Goal: Task Accomplishment & Management: Use online tool/utility

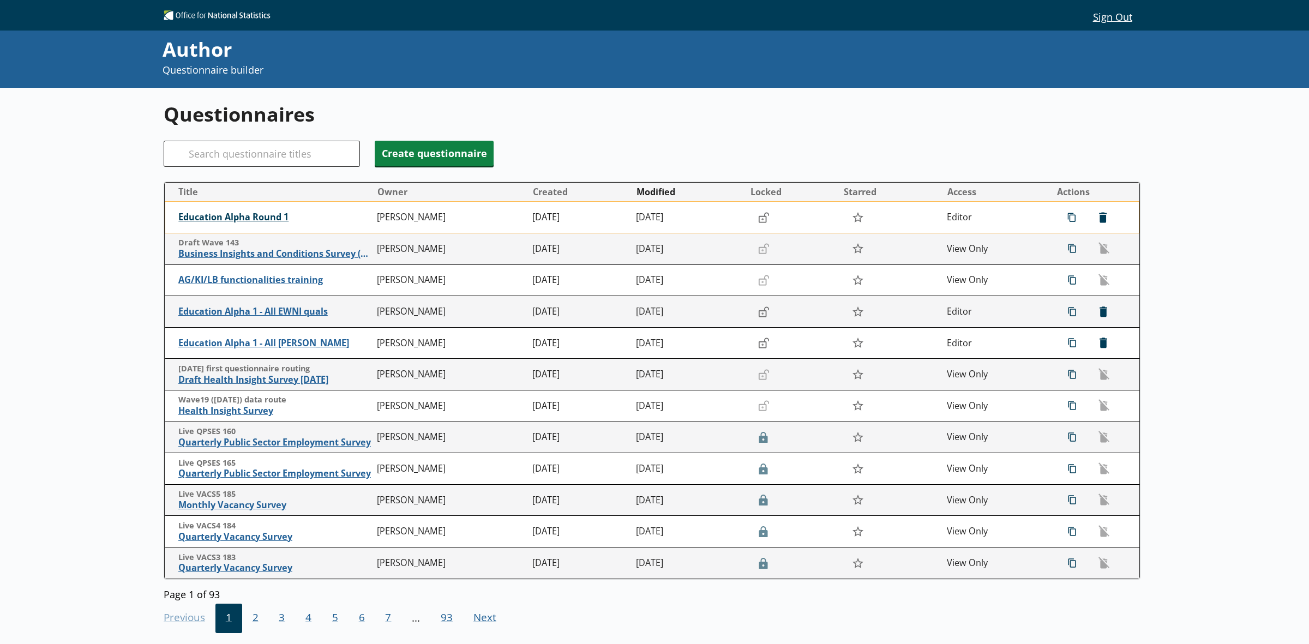
click at [217, 213] on span "Education Alpha Round 1" at bounding box center [274, 217] width 193 height 11
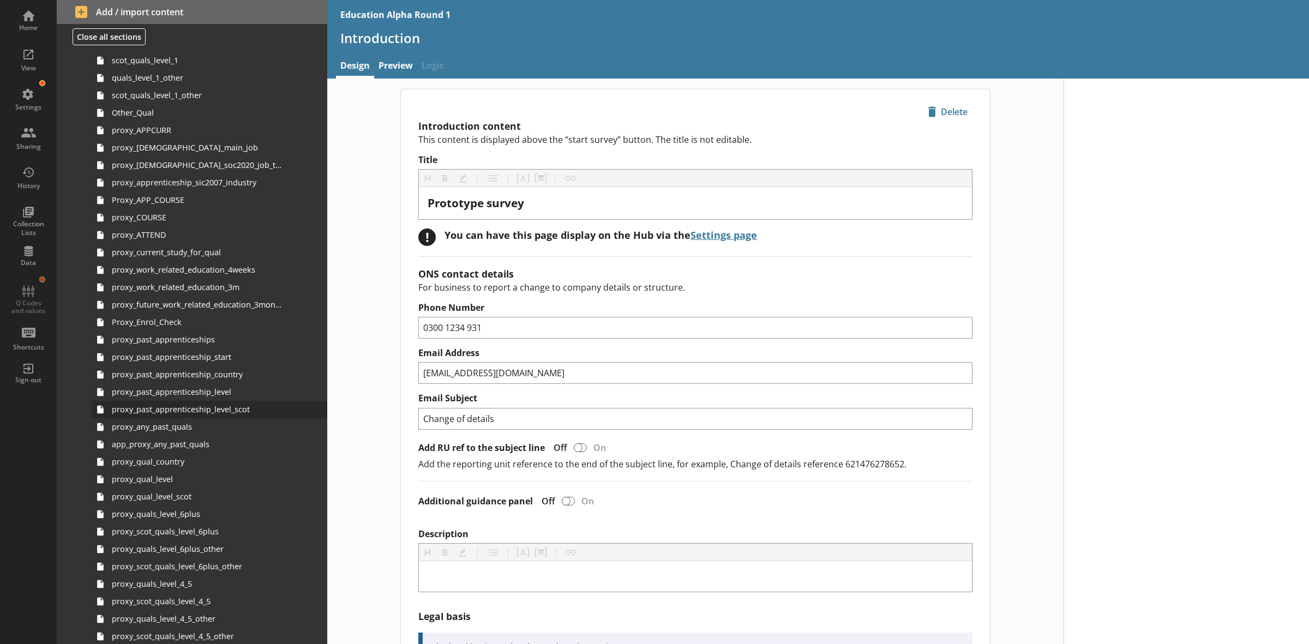
scroll to position [886, 0]
click at [184, 462] on link "proxy_qual_country" at bounding box center [210, 456] width 236 height 17
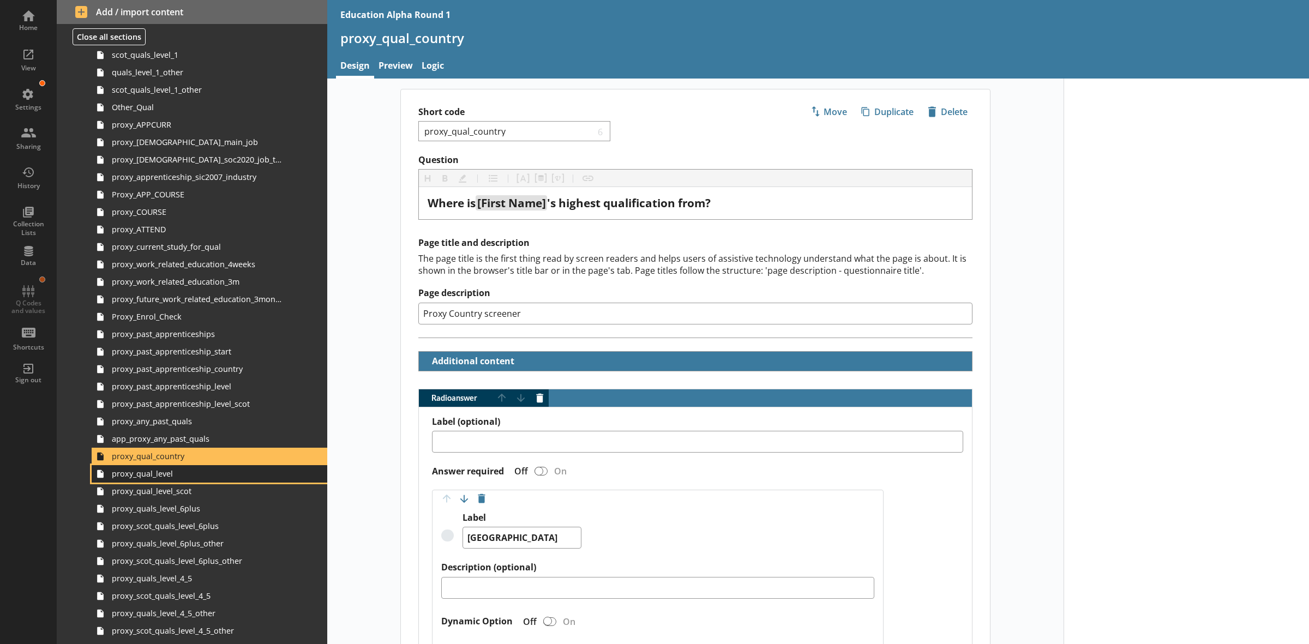
click at [185, 472] on span "proxy_qual_level" at bounding box center [197, 474] width 171 height 10
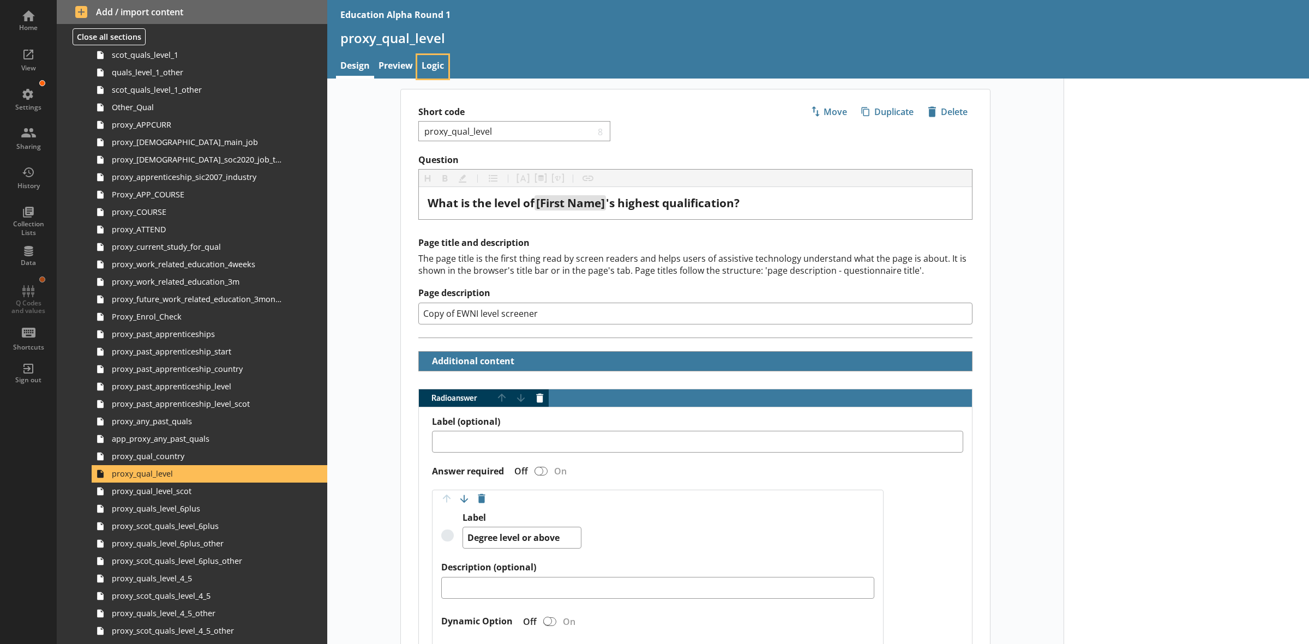
click at [437, 62] on link "Logic" at bounding box center [432, 66] width 31 height 23
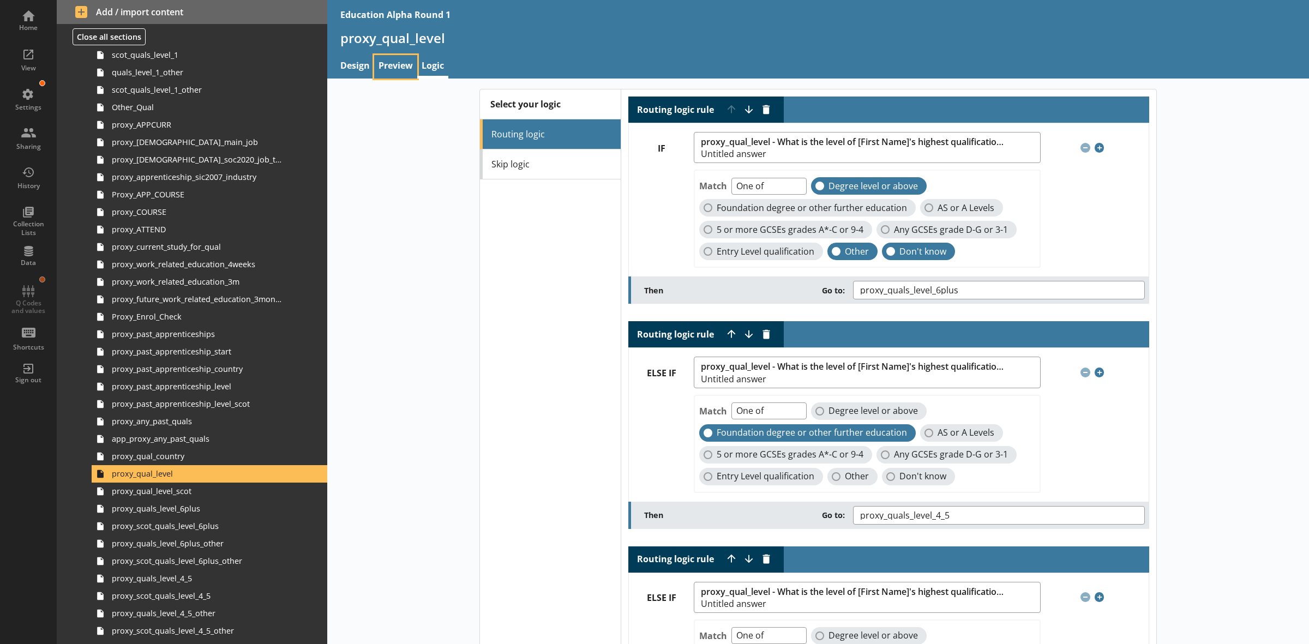
click at [411, 62] on link "Preview" at bounding box center [395, 66] width 43 height 23
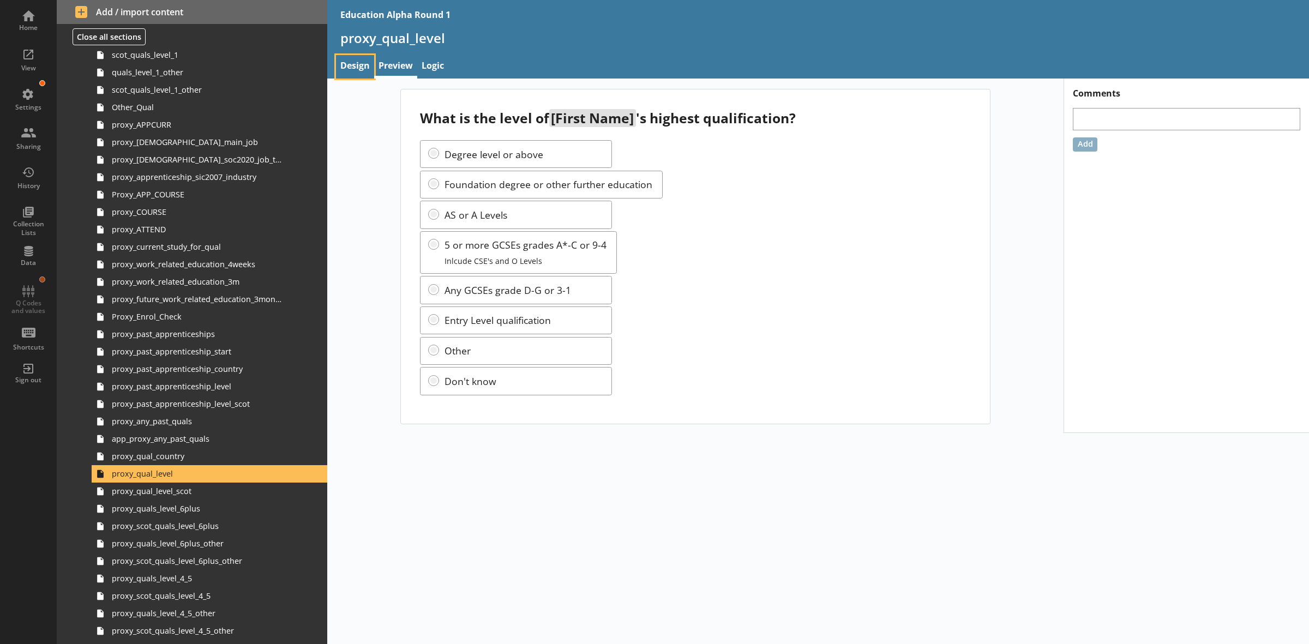
click at [361, 71] on link "Design" at bounding box center [355, 66] width 38 height 23
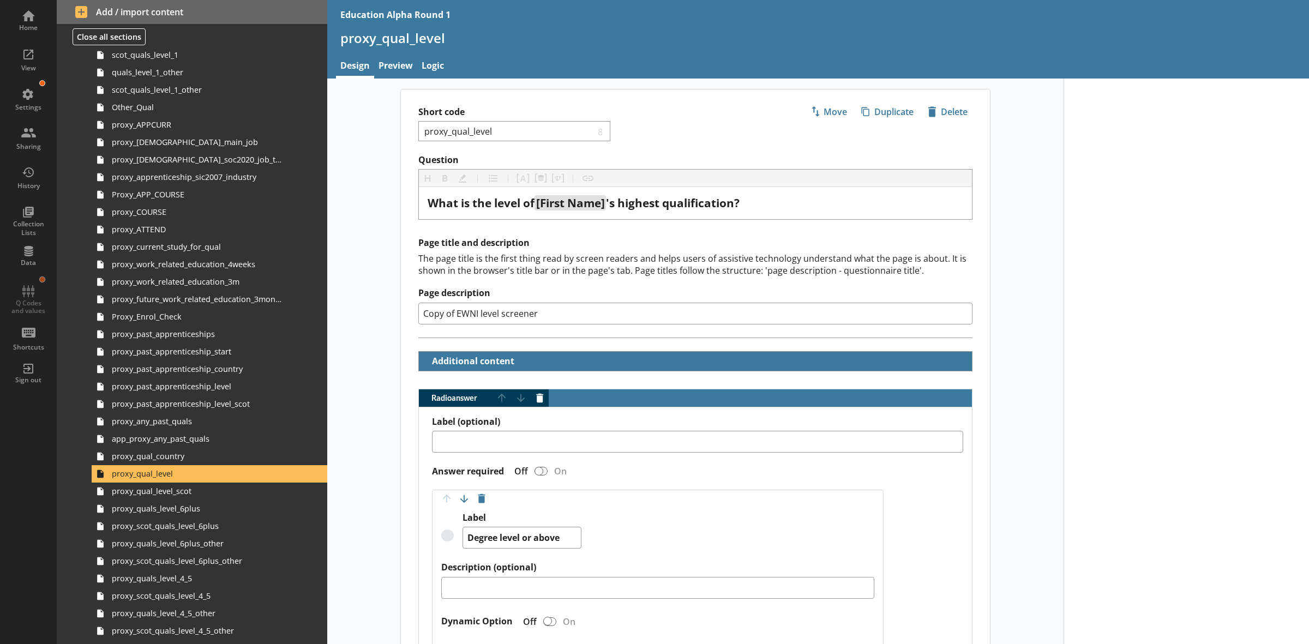
type textarea "x"
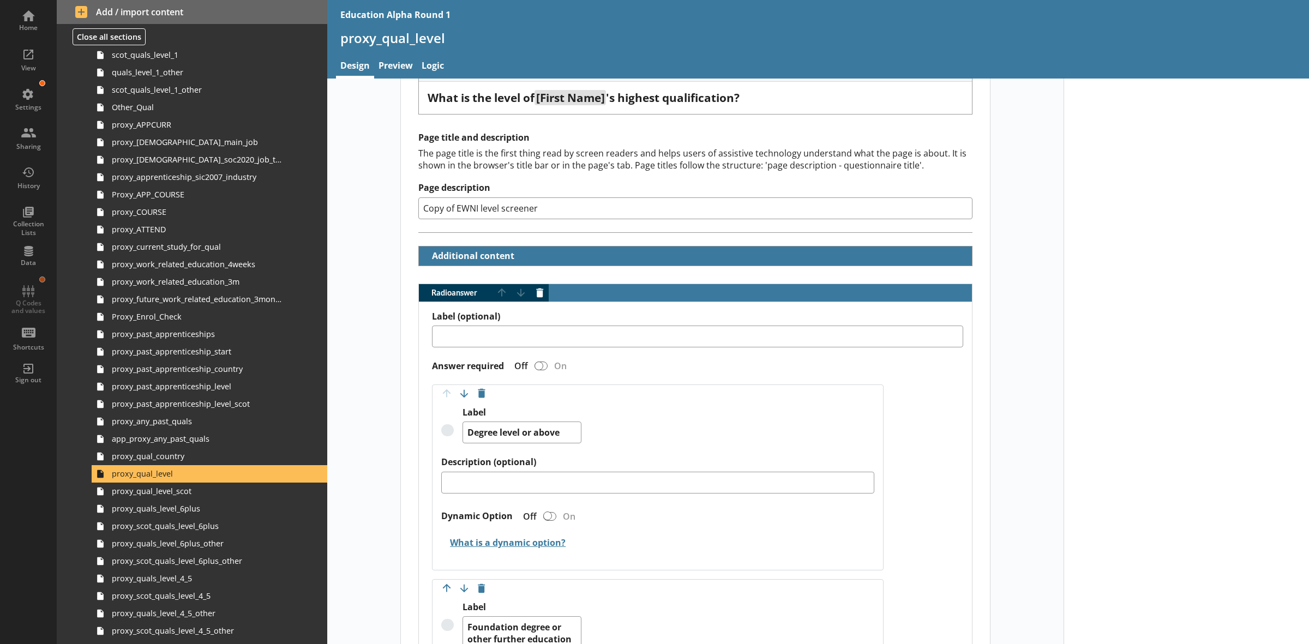
scroll to position [273, 0]
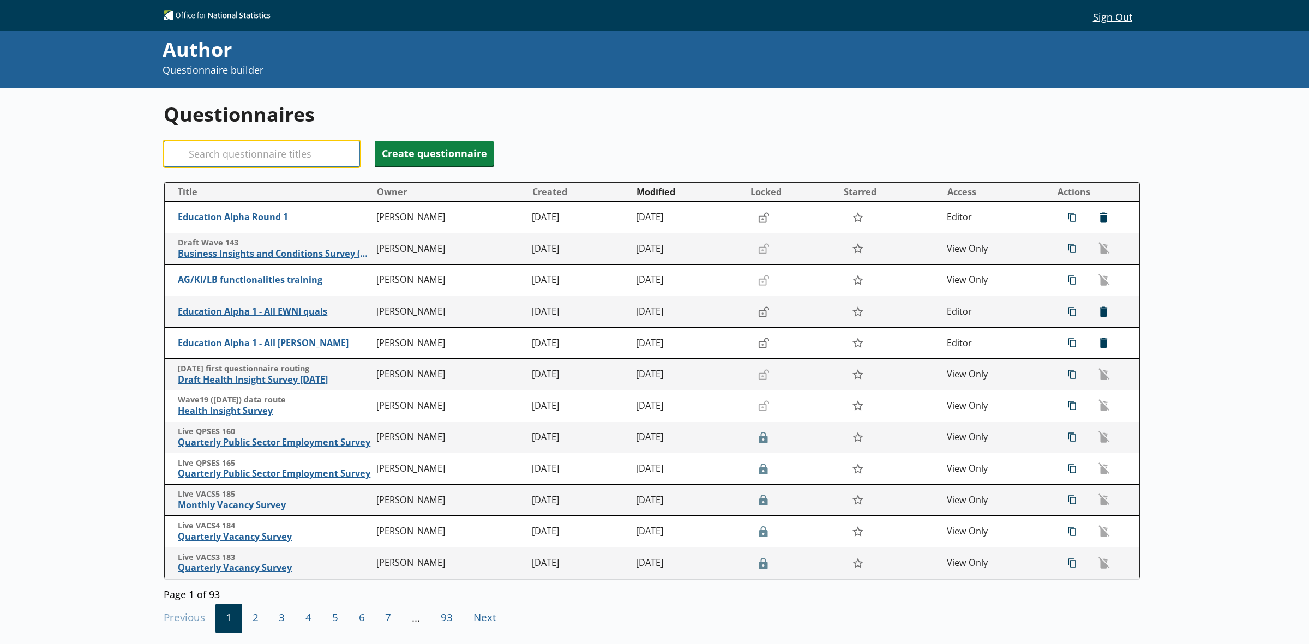
click at [247, 154] on input "Search" at bounding box center [262, 154] width 196 height 26
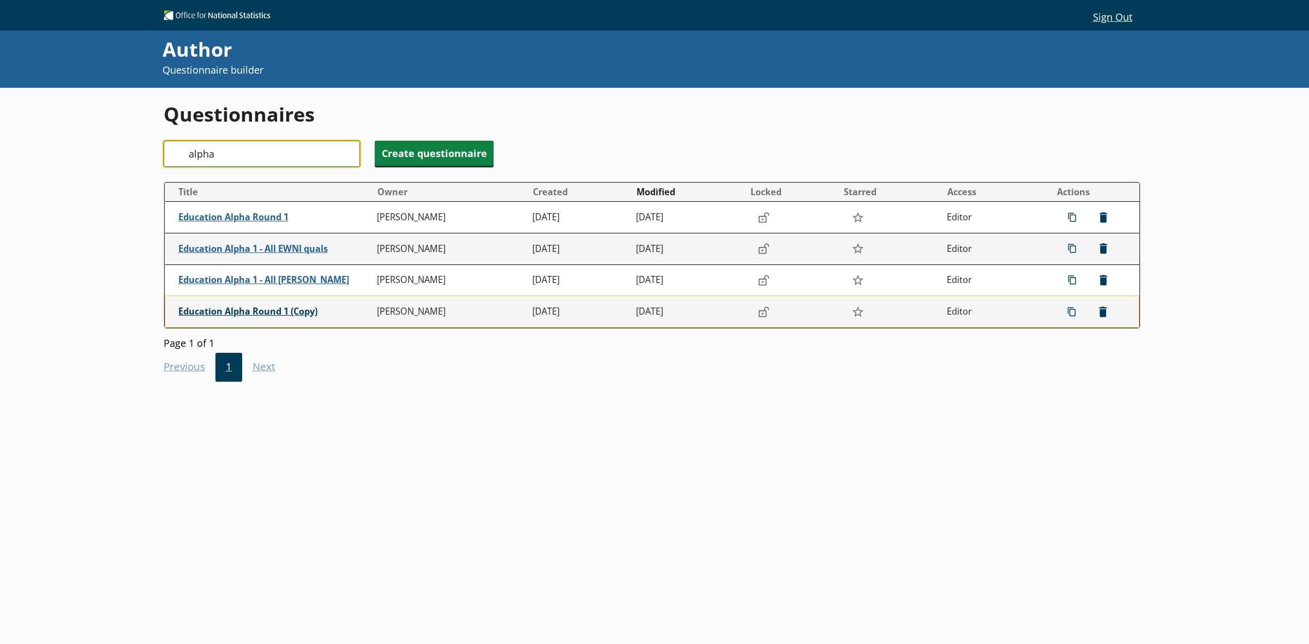
type input "alpha"
click at [289, 314] on span "Education Alpha Round 1 (Copy)" at bounding box center [274, 311] width 193 height 11
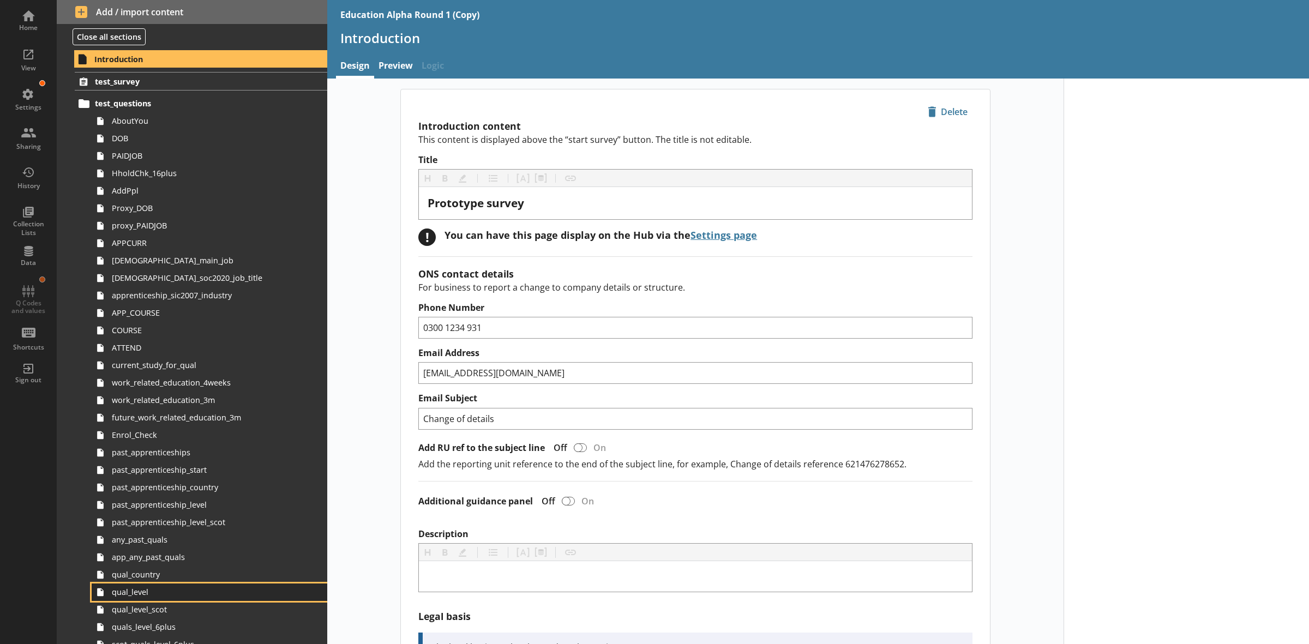
click at [151, 598] on link "qual_level" at bounding box center [210, 592] width 236 height 17
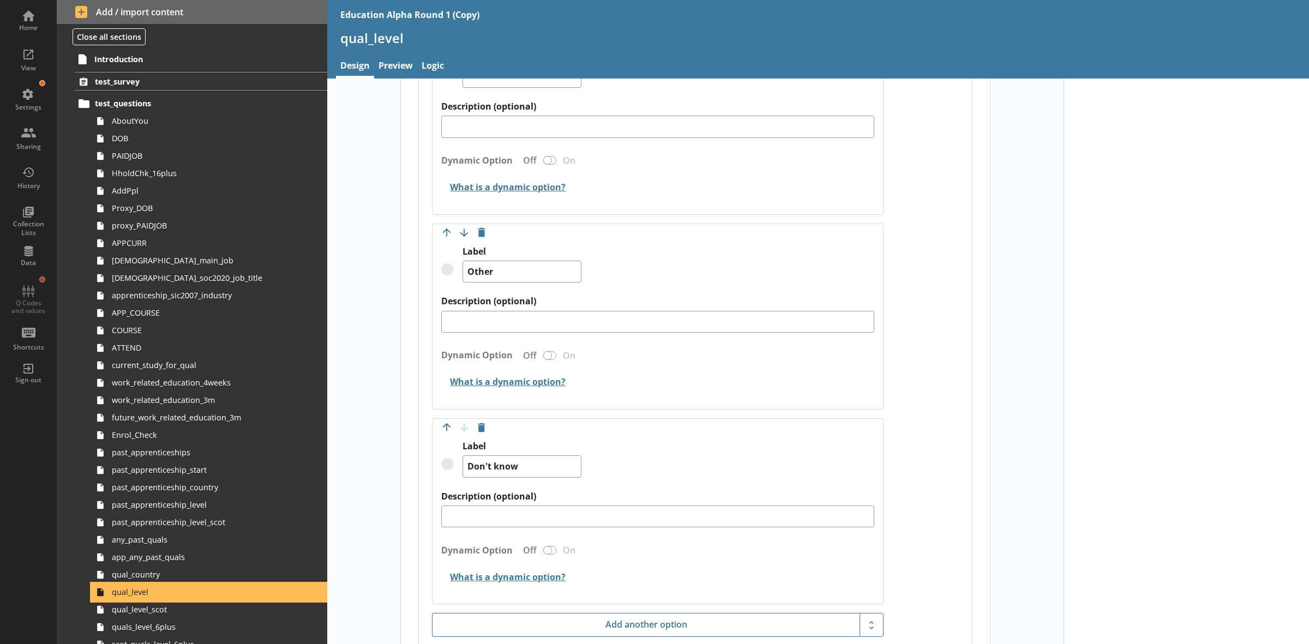
scroll to position [1500, 0]
